Goal: Communication & Community: Answer question/provide support

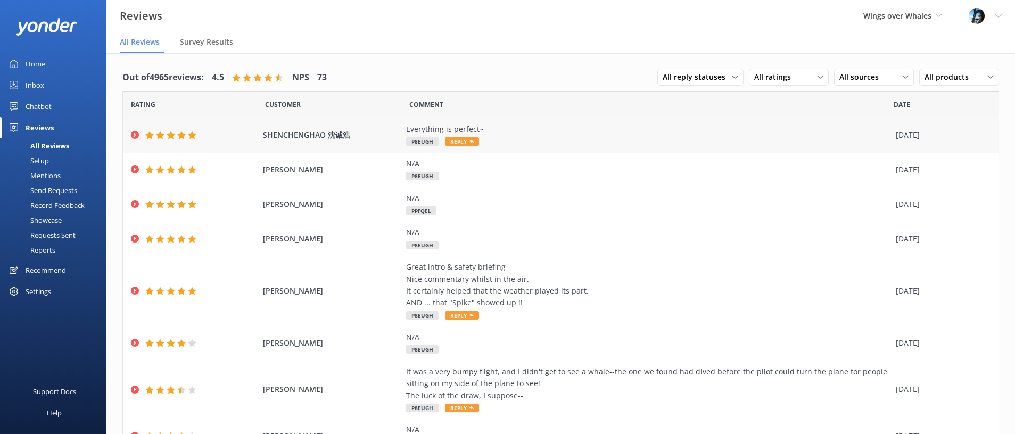
click at [542, 142] on div "Everything is perfect~ P8EUGH Reply" at bounding box center [648, 136] width 484 height 24
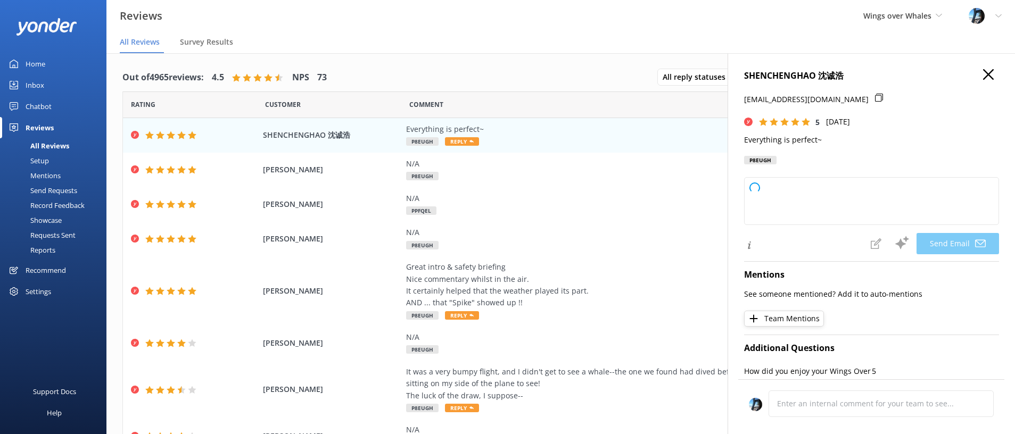
click at [985, 76] on icon "button" at bounding box center [988, 74] width 11 height 11
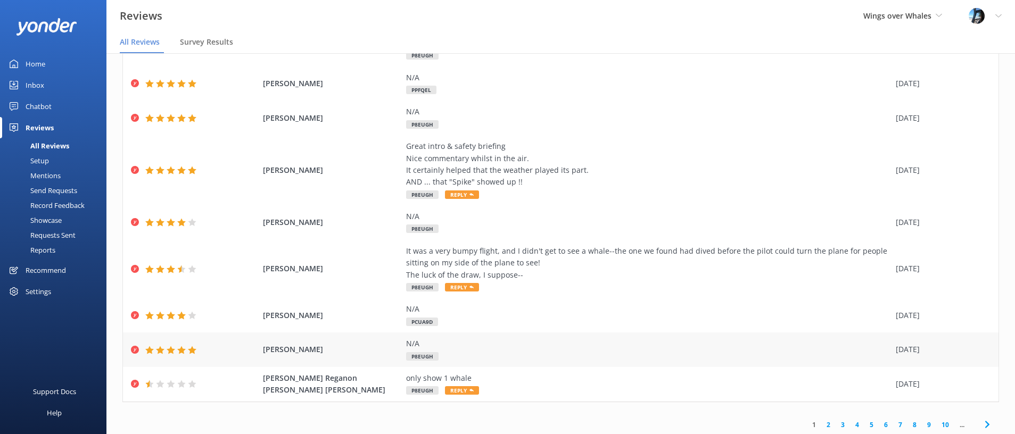
scroll to position [124, 0]
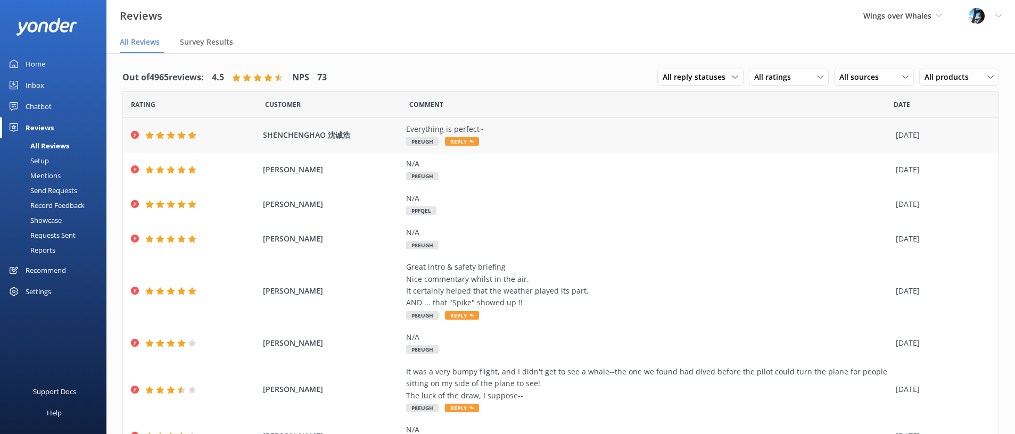
click at [520, 135] on div "Everything is perfect~ P8EUGH Reply" at bounding box center [648, 136] width 484 height 24
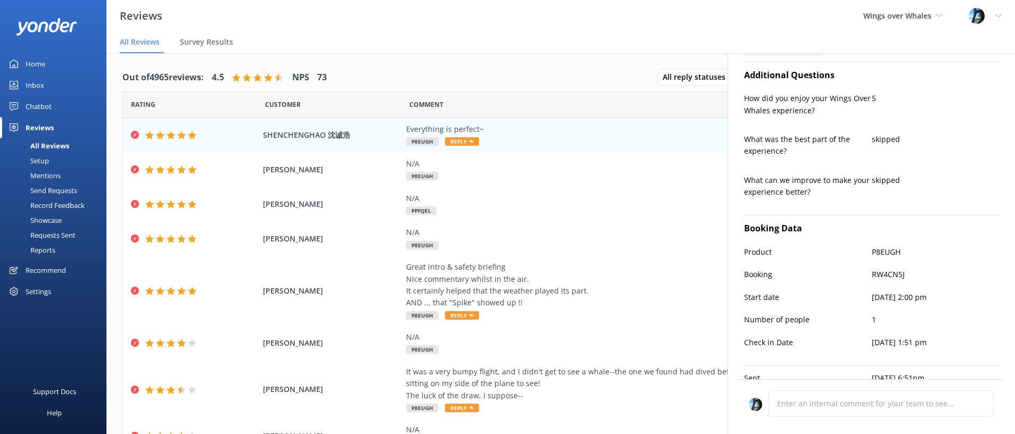
type textarea "Thank you so much, [PERSON_NAME]! We're thrilled to hear everything was perfect…"
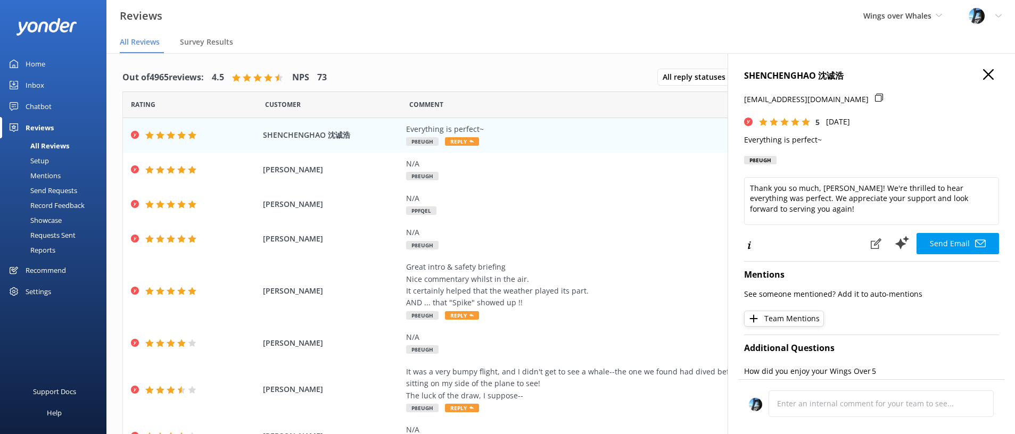
click at [992, 75] on icon "button" at bounding box center [988, 74] width 11 height 11
